Goal: Navigation & Orientation: Find specific page/section

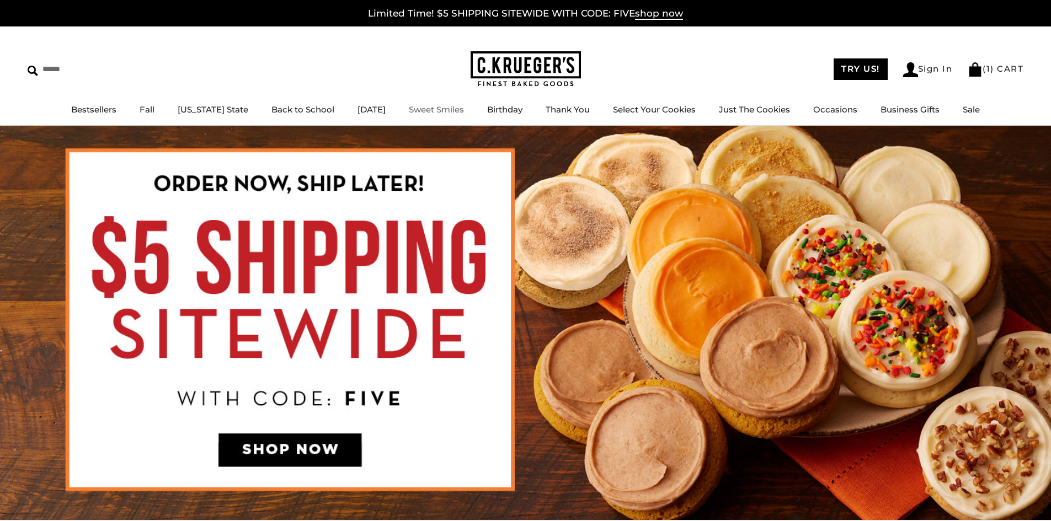
click at [439, 110] on link "Sweet Smiles" at bounding box center [436, 109] width 55 height 10
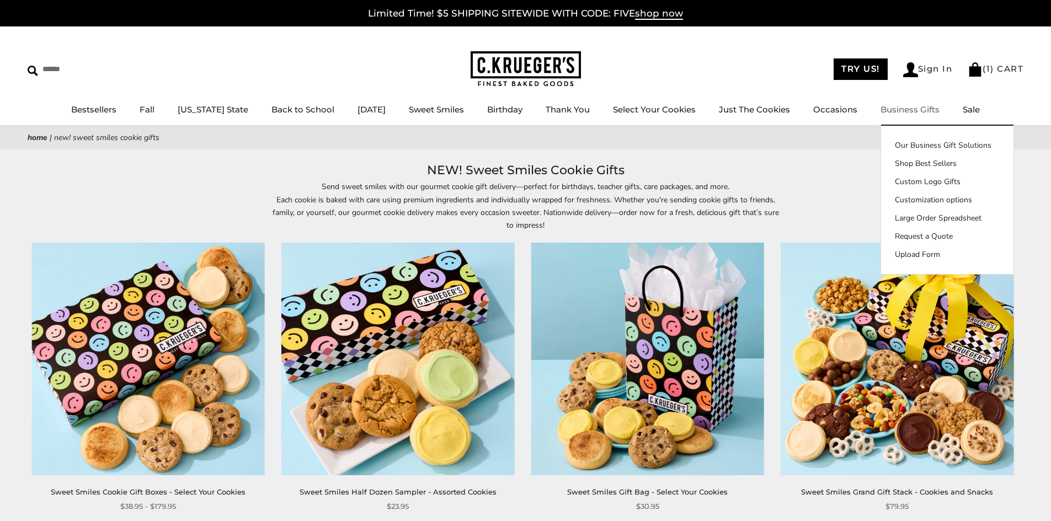
click at [540, 74] on img at bounding box center [526, 69] width 110 height 36
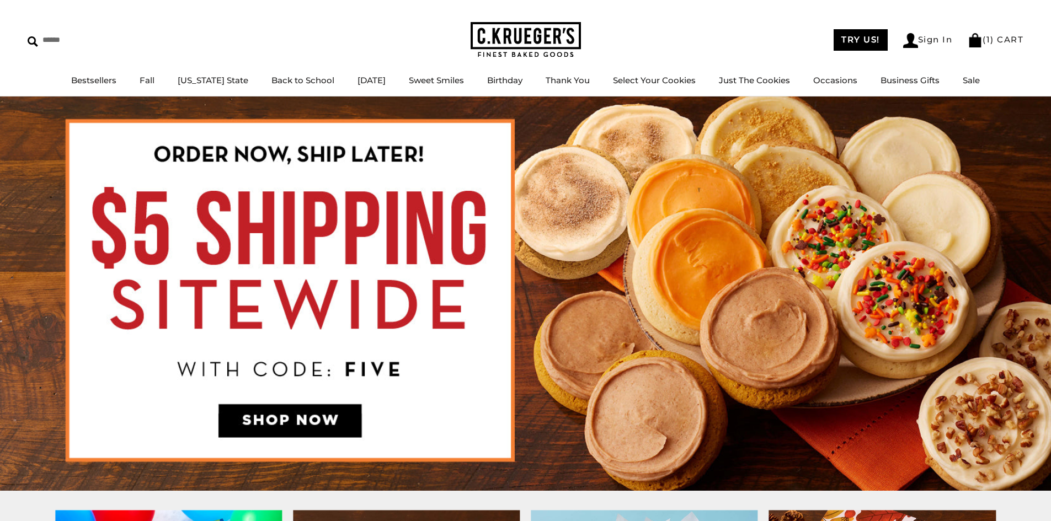
scroll to position [55, 0]
